Goal: Task Accomplishment & Management: Use online tool/utility

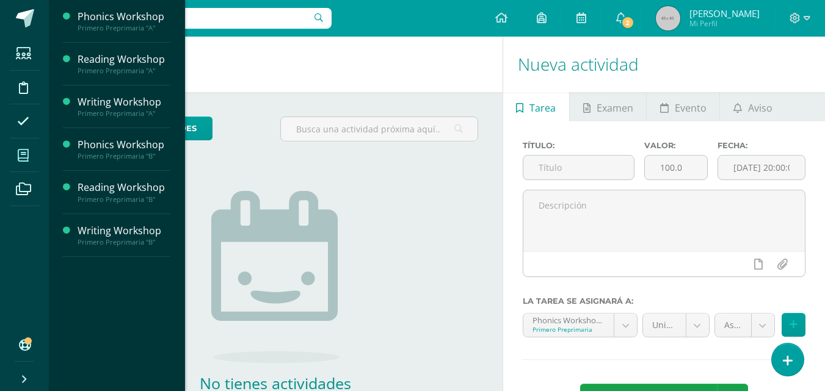
click at [17, 154] on span at bounding box center [23, 155] width 27 height 27
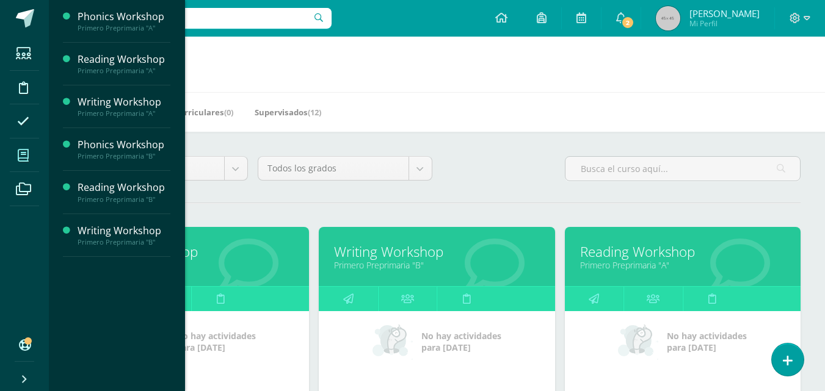
click at [653, 253] on link "Reading Workshop" at bounding box center [682, 251] width 205 height 19
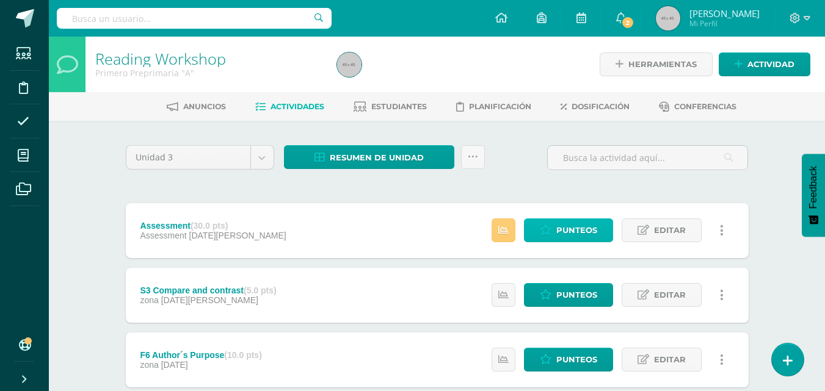
click at [563, 230] on span "Punteos" at bounding box center [576, 230] width 41 height 23
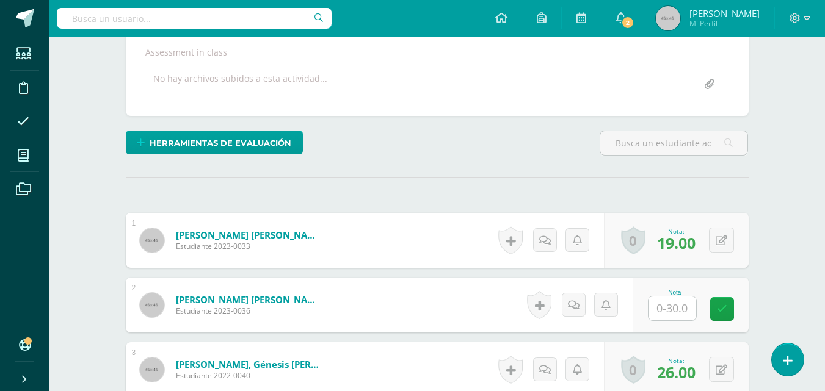
scroll to position [305, 0]
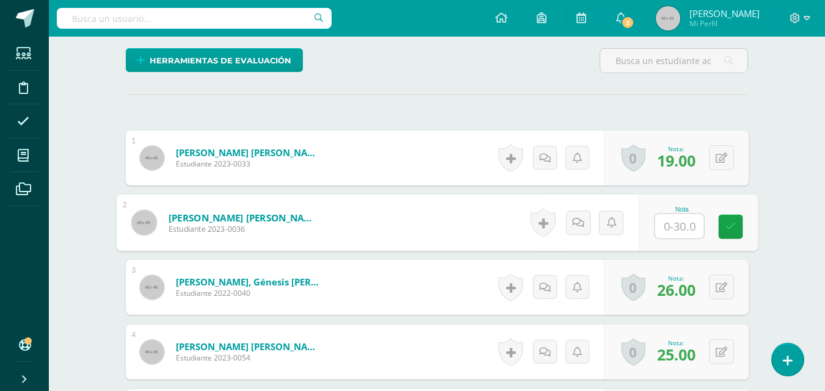
click at [658, 227] on input "text" at bounding box center [679, 226] width 49 height 24
type input "19"
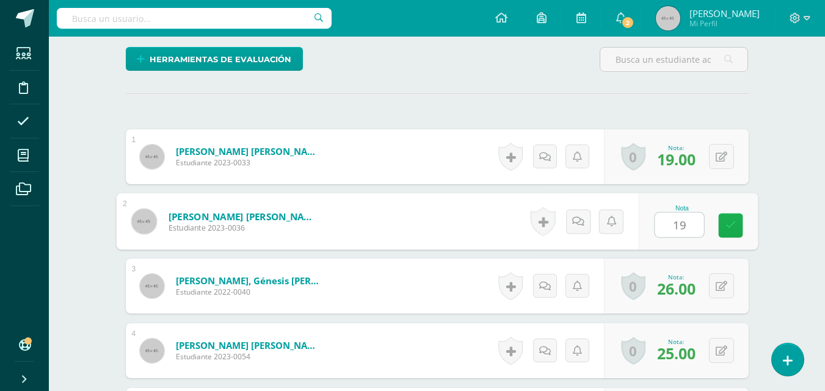
click at [731, 228] on icon at bounding box center [730, 225] width 11 height 10
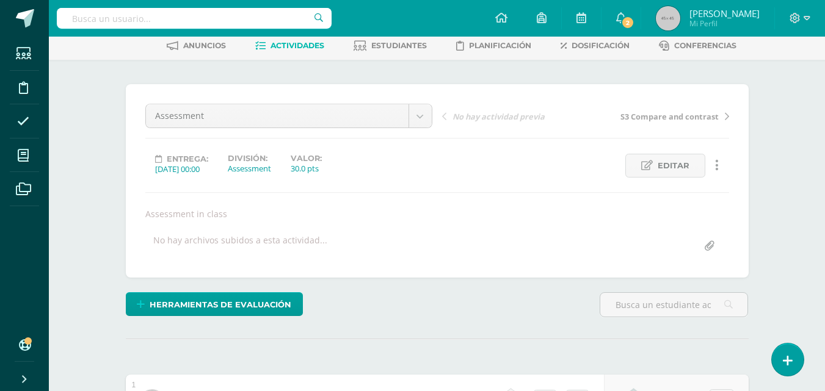
scroll to position [0, 0]
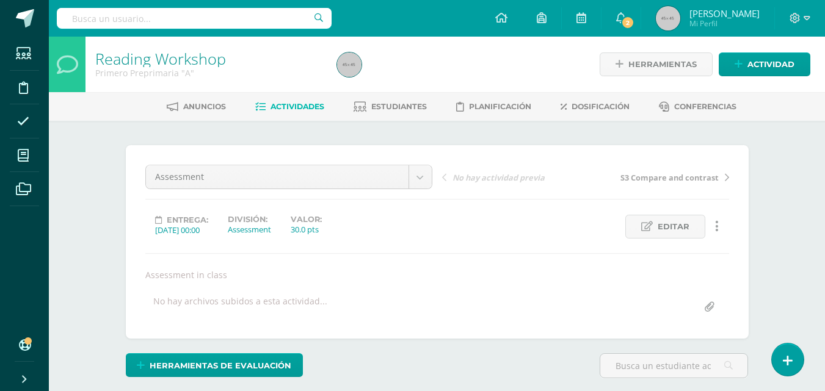
click at [287, 105] on span "Actividades" at bounding box center [297, 106] width 54 height 9
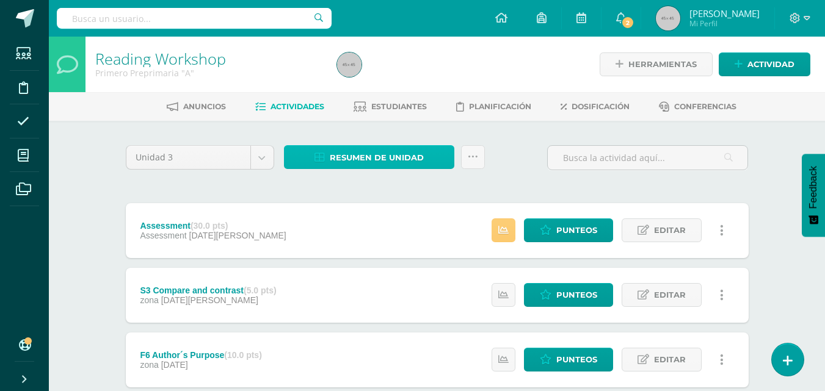
click at [394, 160] on span "Resumen de unidad" at bounding box center [377, 158] width 94 height 23
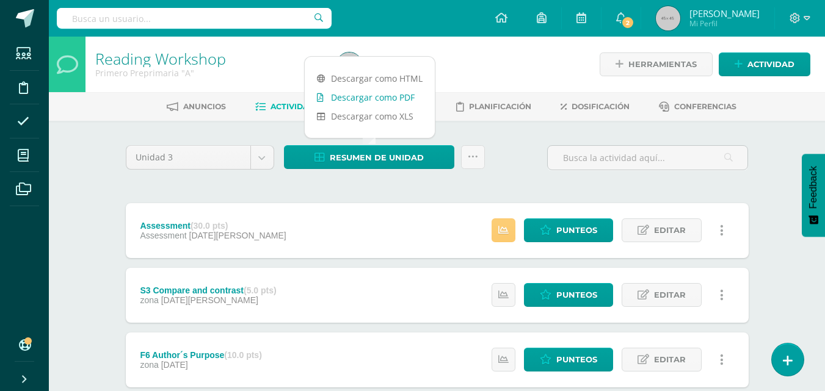
click at [388, 96] on link "Descargar como PDF" at bounding box center [370, 97] width 130 height 19
click at [379, 11] on div "Configuración Cerrar sesión [PERSON_NAME] Mi Perfil 2 2 Avisos 10 avisos sin le…" at bounding box center [437, 18] width 776 height 37
